Goal: Manage account settings

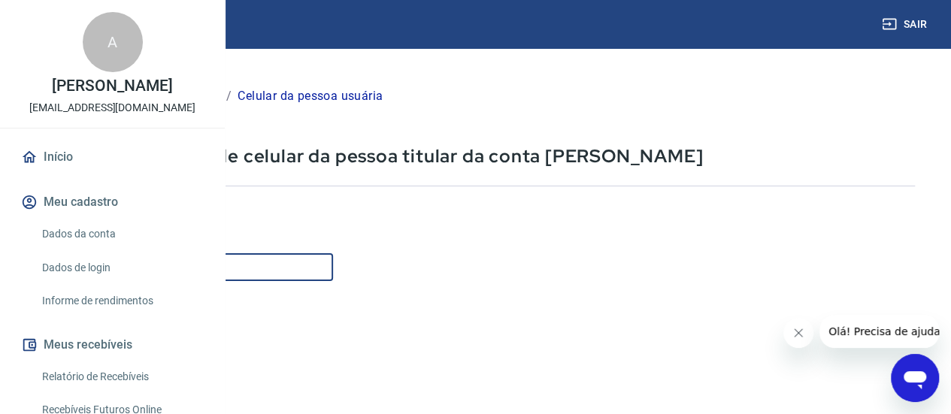
click at [333, 272] on input "Celular" at bounding box center [187, 267] width 291 height 28
type input "[PHONE_NUMBER]"
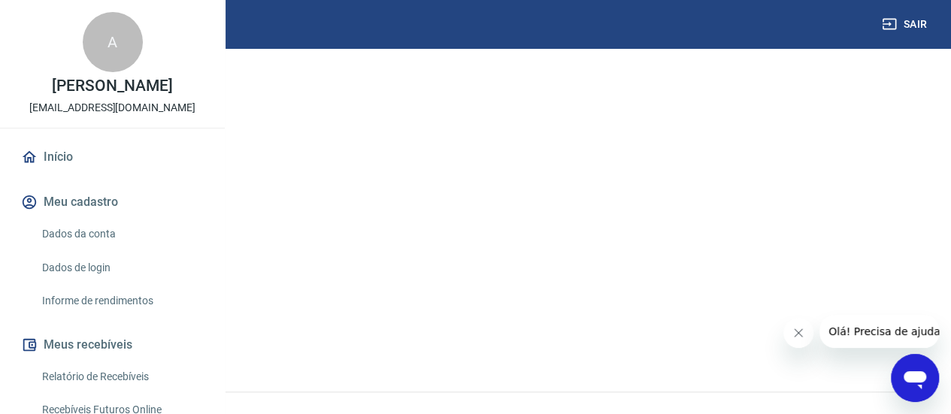
scroll to position [296, 0]
click at [126, 313] on button "Continuar" at bounding box center [83, 316] width 83 height 31
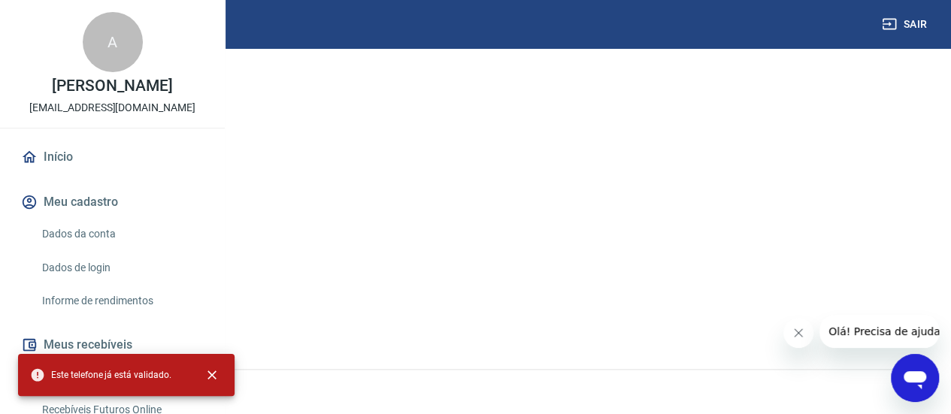
click at [126, 318] on button "Continuar" at bounding box center [83, 316] width 83 height 31
click at [217, 312] on link "Cancelar" at bounding box center [178, 317] width 80 height 32
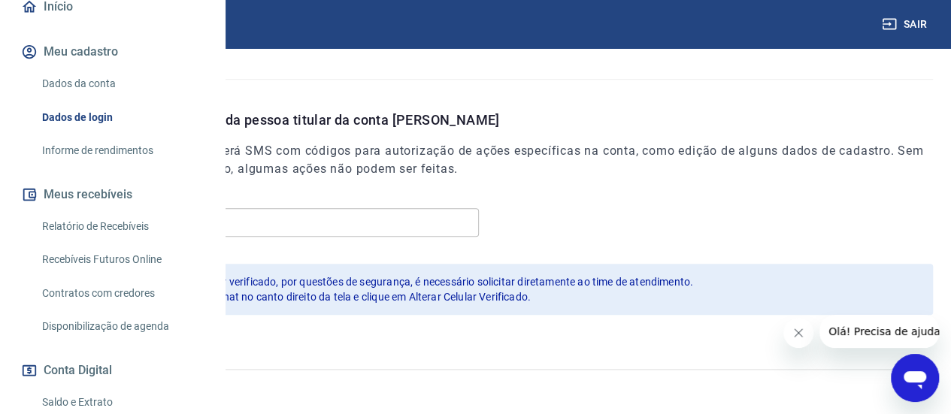
scroll to position [225, 0]
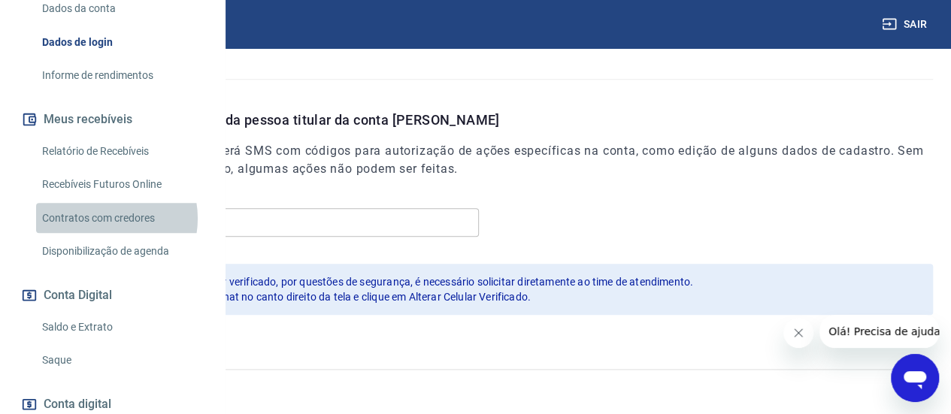
click at [103, 234] on link "Contratos com credores" at bounding box center [121, 218] width 171 height 31
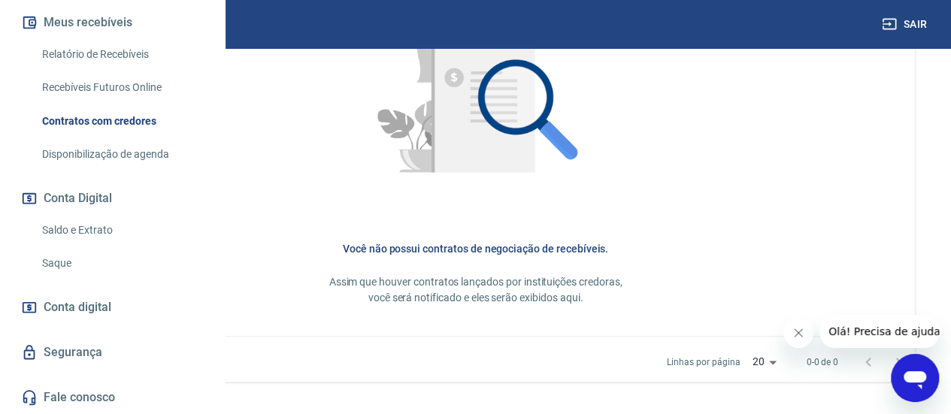
scroll to position [777, 0]
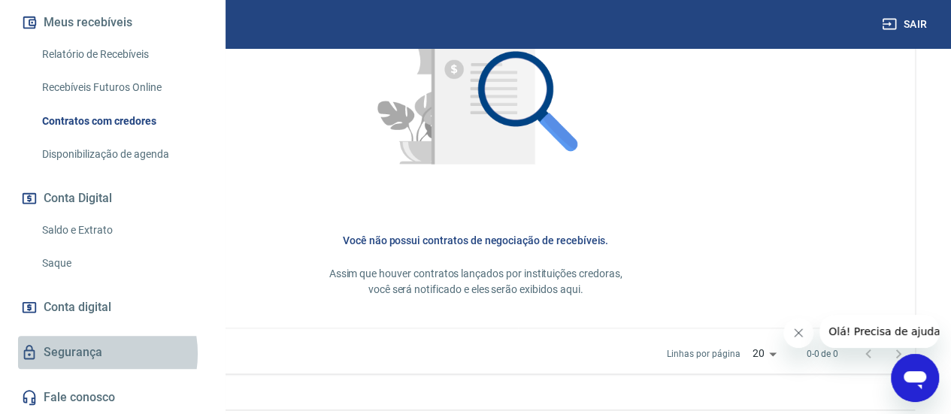
click at [90, 354] on link "Segurança" at bounding box center [112, 352] width 189 height 33
